Goal: Find specific page/section: Find specific page/section

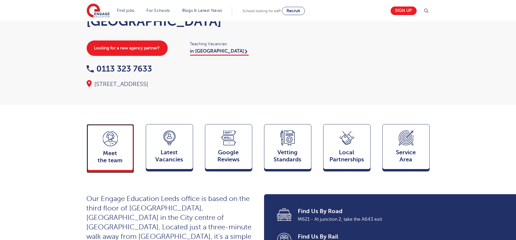
click at [109, 133] on icon at bounding box center [110, 138] width 15 height 15
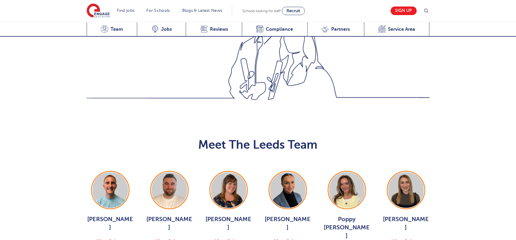
scroll to position [645, 0]
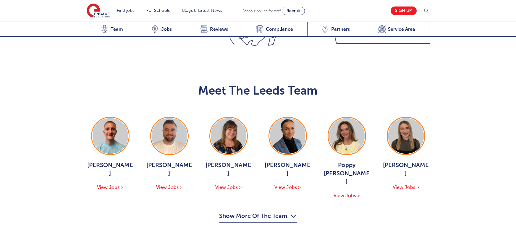
click at [273, 211] on button "Show More Of The Team" at bounding box center [257, 216] width 77 height 11
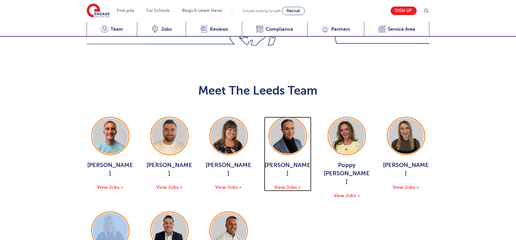
click at [283, 185] on span "View Jobs >" at bounding box center [287, 187] width 26 height 5
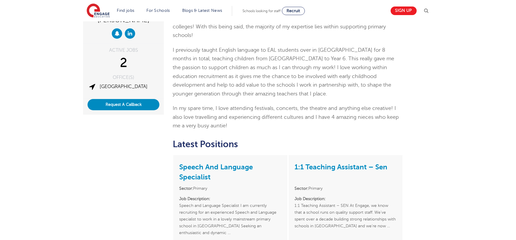
scroll to position [42, 0]
